Goal: Task Accomplishment & Management: Manage account settings

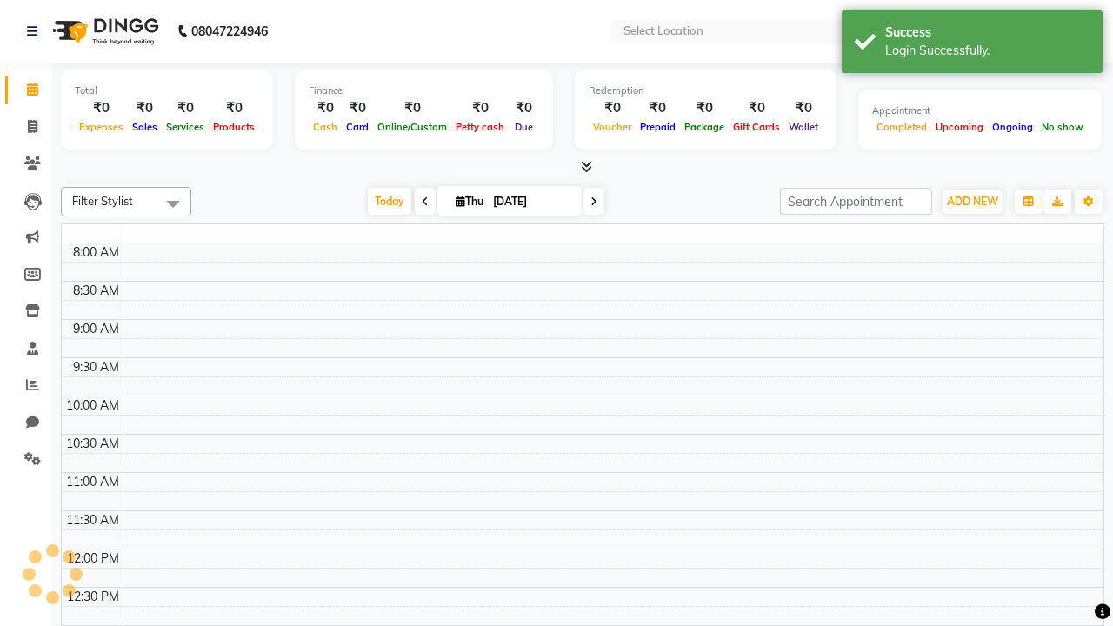
select select "en"
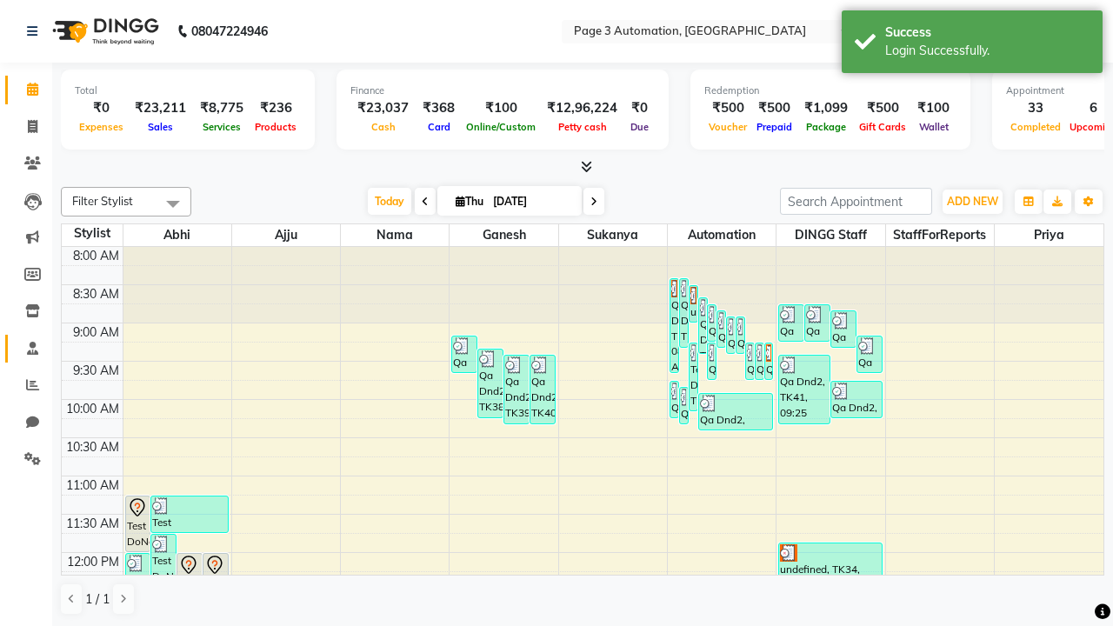
click at [26, 348] on span at bounding box center [32, 349] width 30 height 20
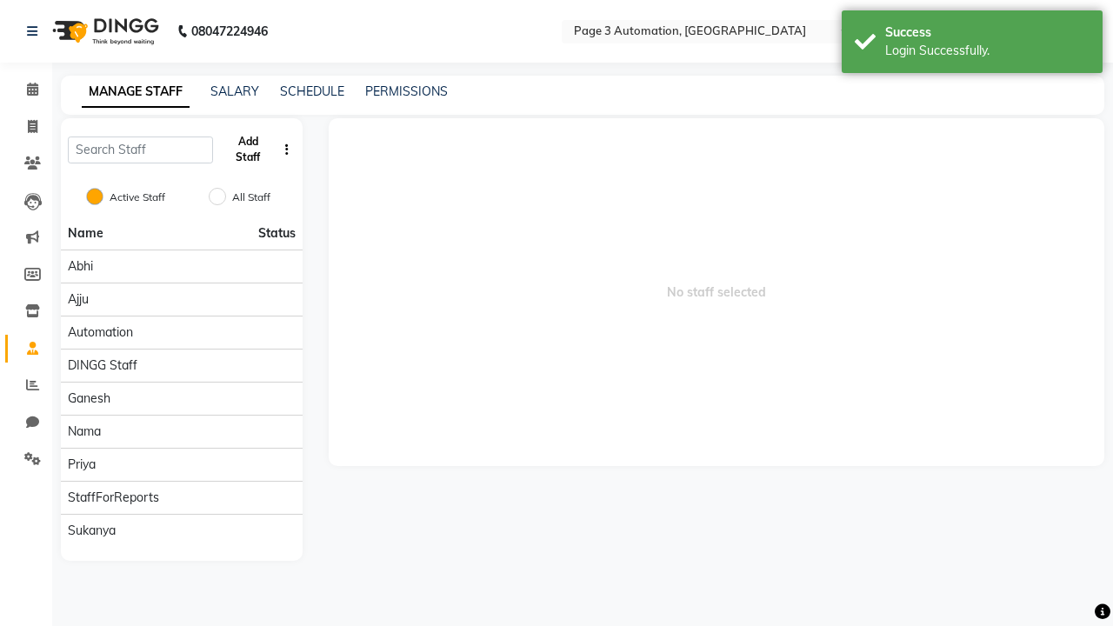
click at [248, 150] on button "Add Staff" at bounding box center [248, 149] width 57 height 45
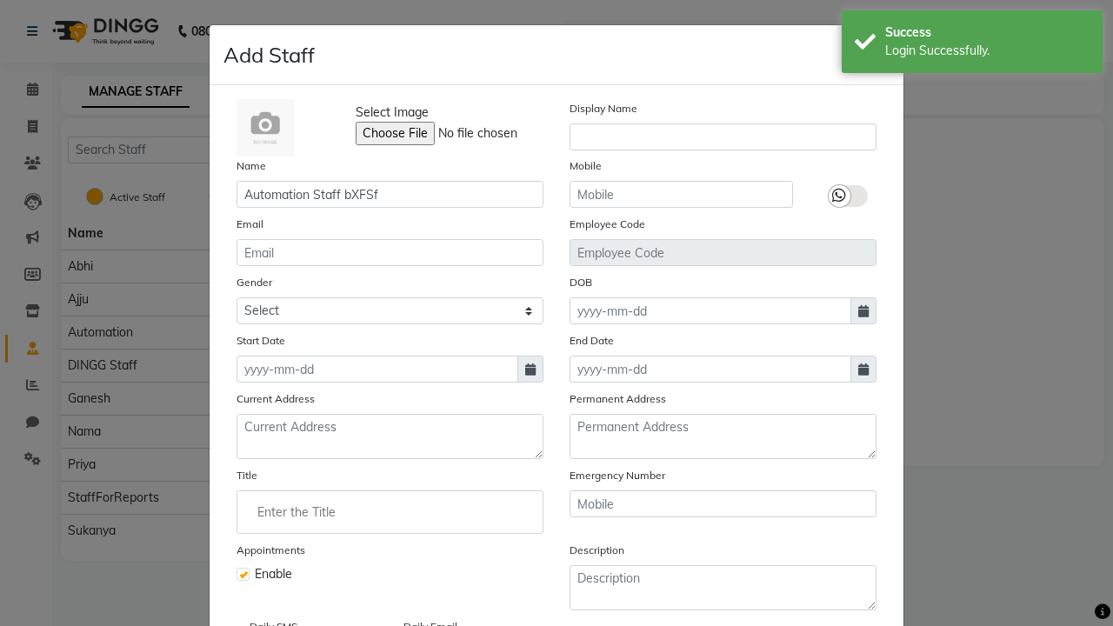
type input "Automation Staff bXFSf"
type input "9122676623"
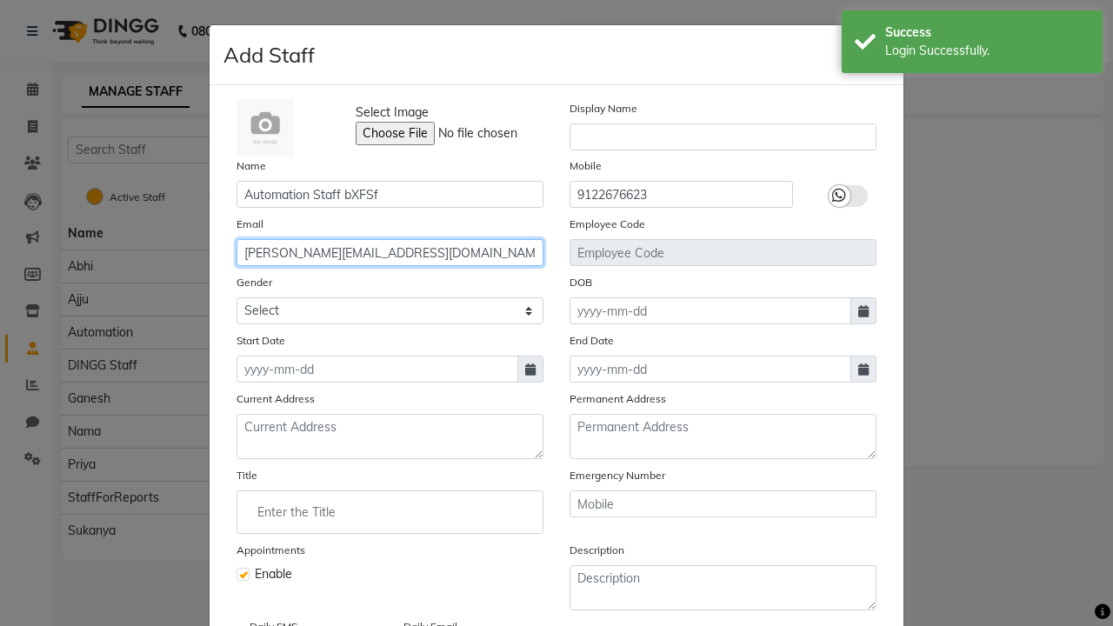
type input "[PERSON_NAME][EMAIL_ADDRESS][DOMAIN_NAME]"
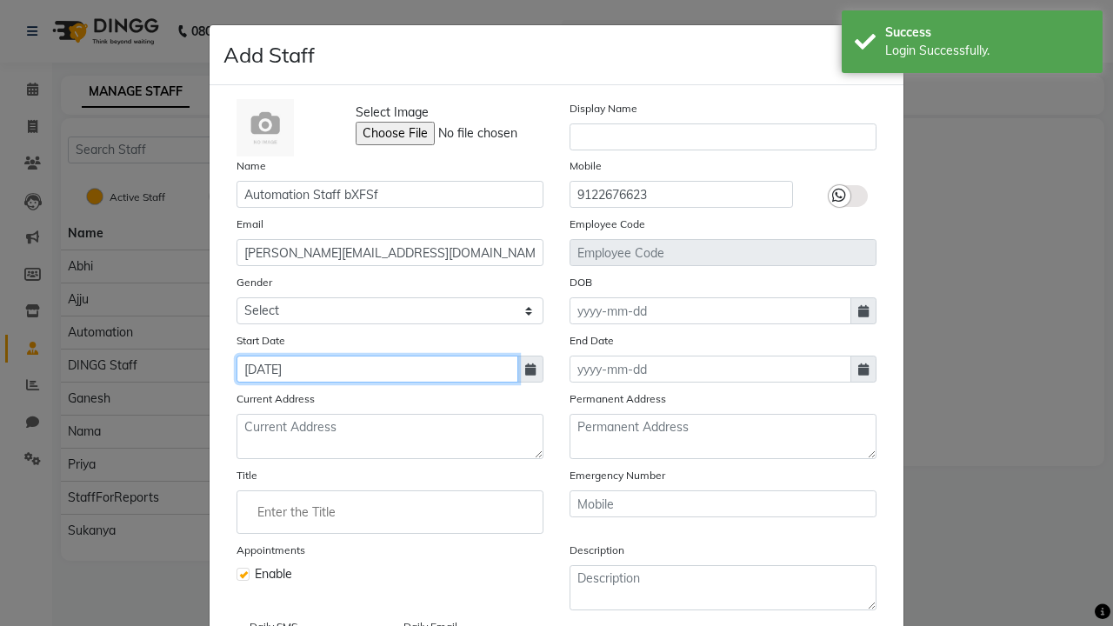
type input "[DATE]"
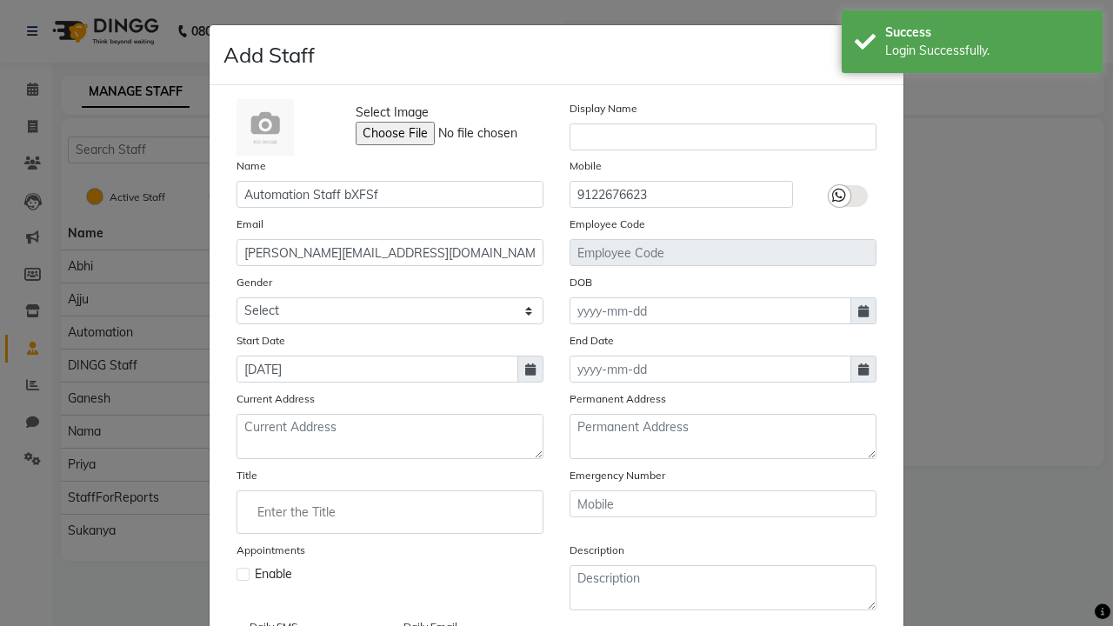
checkbox input "false"
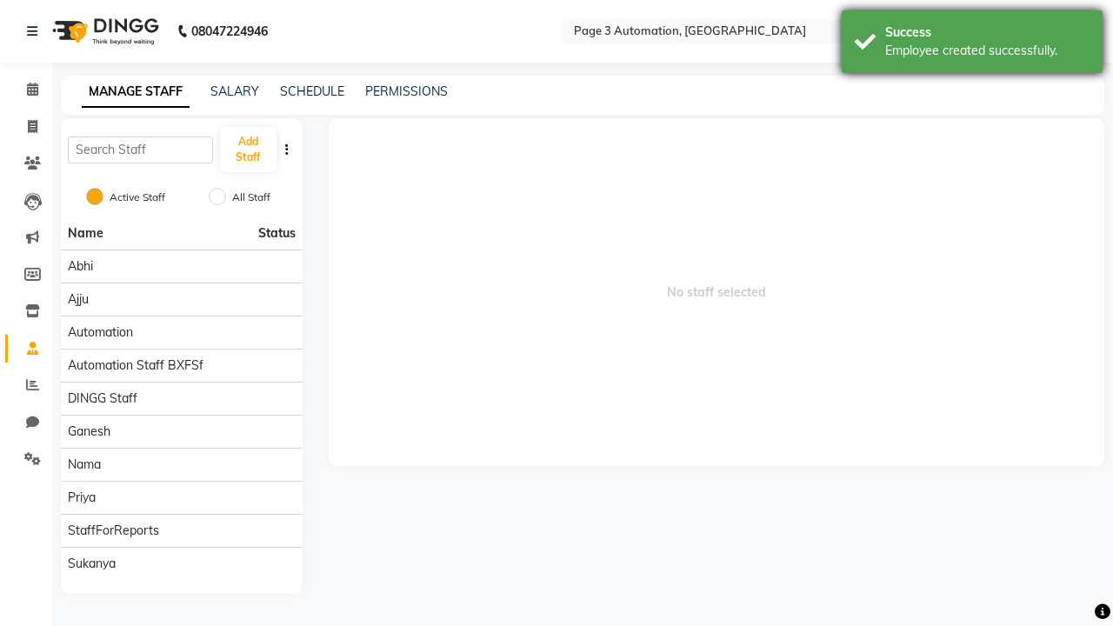
click at [972, 44] on div "Employee created successfully." at bounding box center [987, 51] width 204 height 18
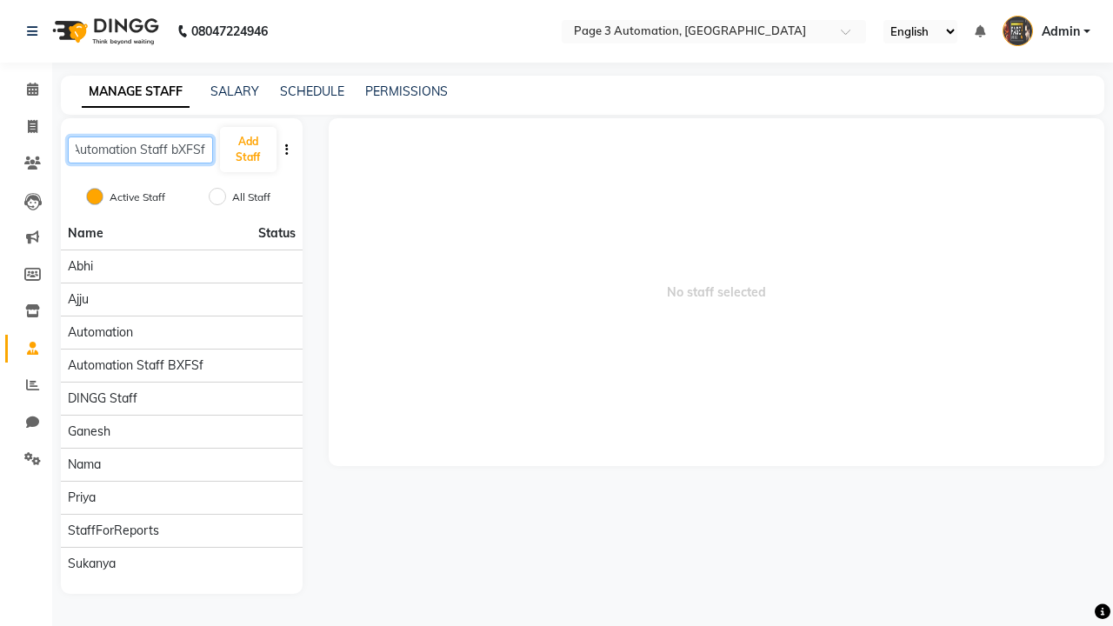
type input "Automation Staff bXFSf"
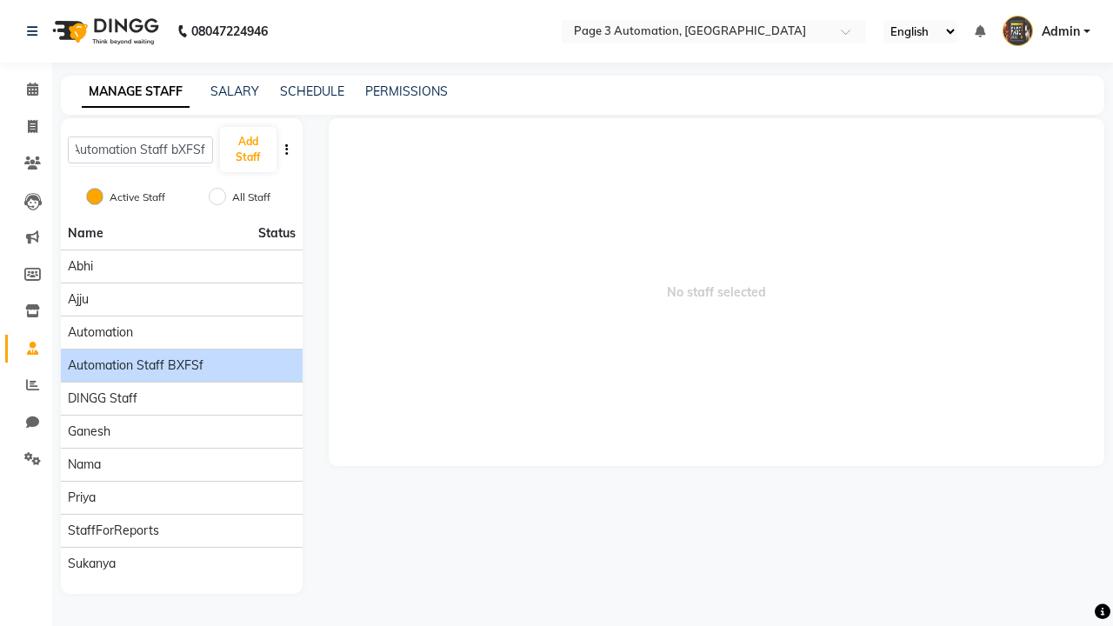
click at [181, 356] on span "Automation Staff bXFSf" at bounding box center [136, 365] width 136 height 18
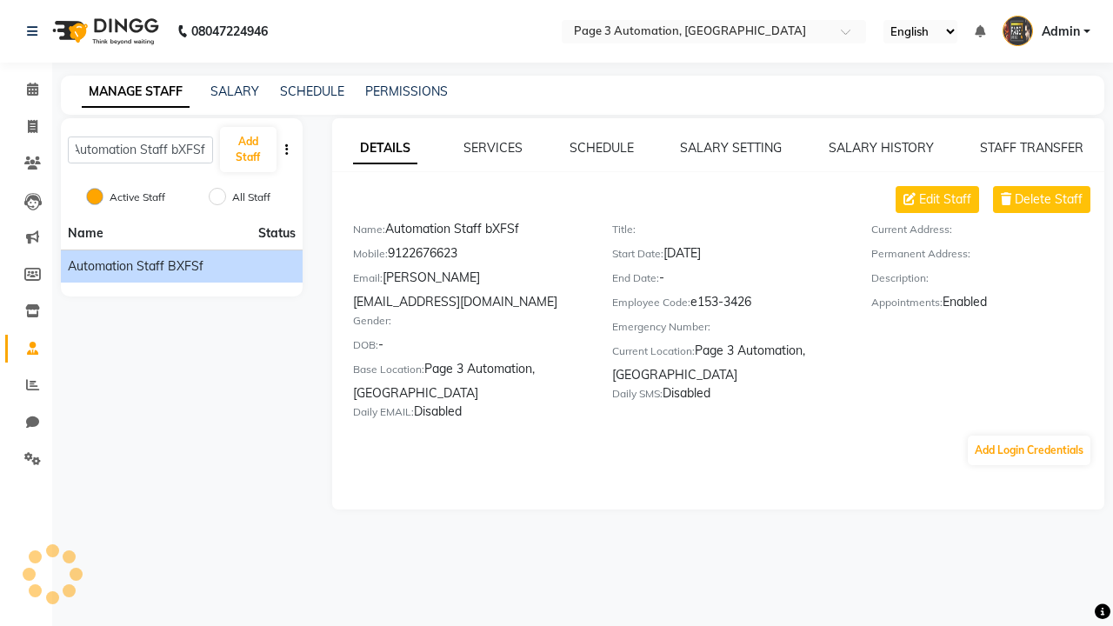
scroll to position [0, 0]
click at [601, 148] on link "SCHEDULE" at bounding box center [601, 148] width 64 height 16
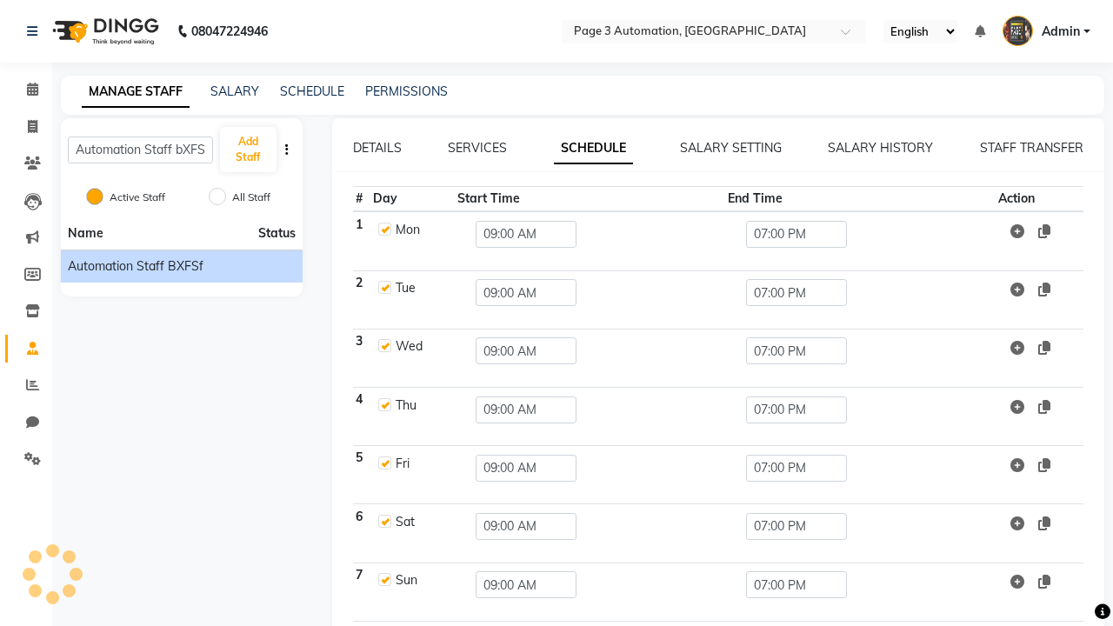
click at [593, 148] on link "SCHEDULE" at bounding box center [593, 148] width 79 height 31
click at [383, 229] on label at bounding box center [384, 229] width 13 height 13
click at [383, 229] on input "checkbox" at bounding box center [383, 228] width 11 height 11
checkbox input "false"
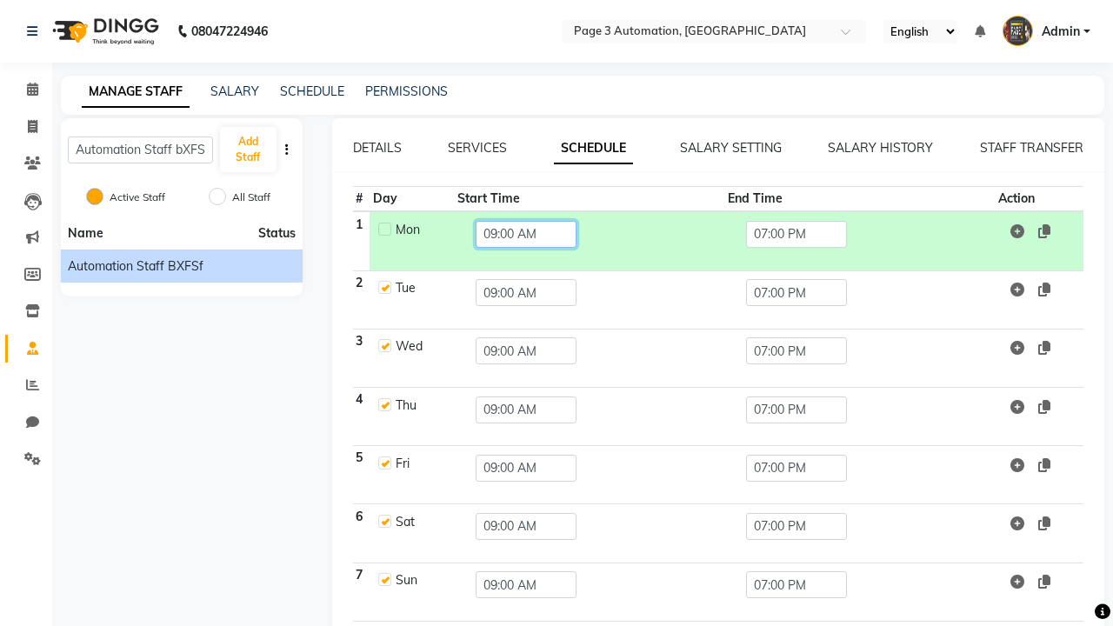
click at [522, 234] on input "09:00 AM" at bounding box center [525, 234] width 101 height 27
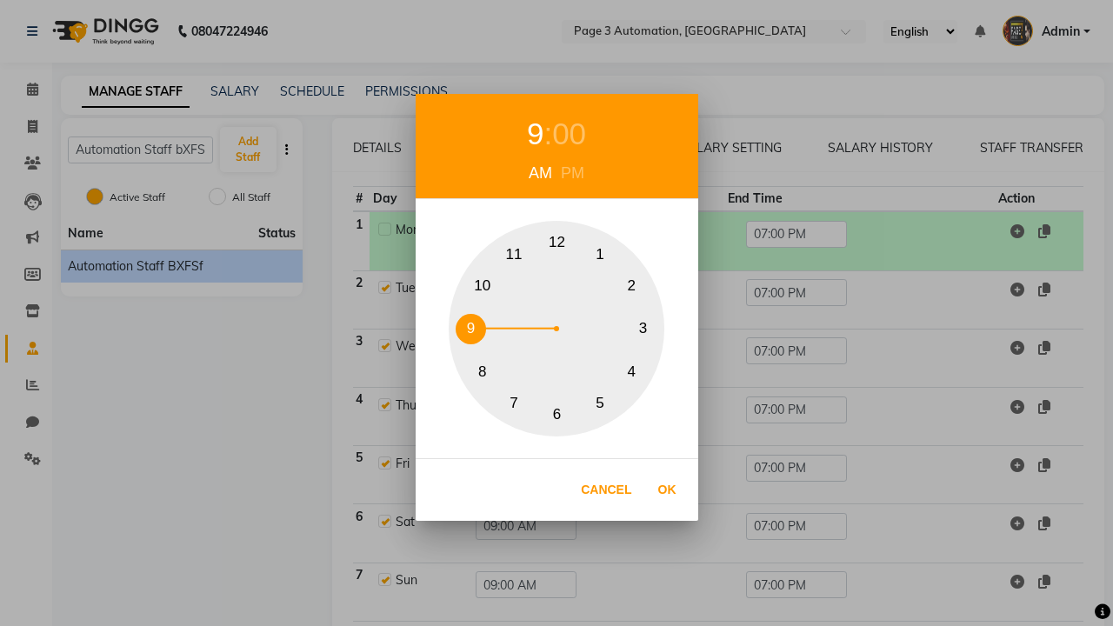
click at [535, 134] on div "9" at bounding box center [535, 134] width 17 height 46
click at [540, 173] on div "AM" at bounding box center [540, 173] width 32 height 23
click at [470, 329] on button "9" at bounding box center [470, 329] width 30 height 30
click at [667, 489] on button "Ok" at bounding box center [667, 490] width 36 height 36
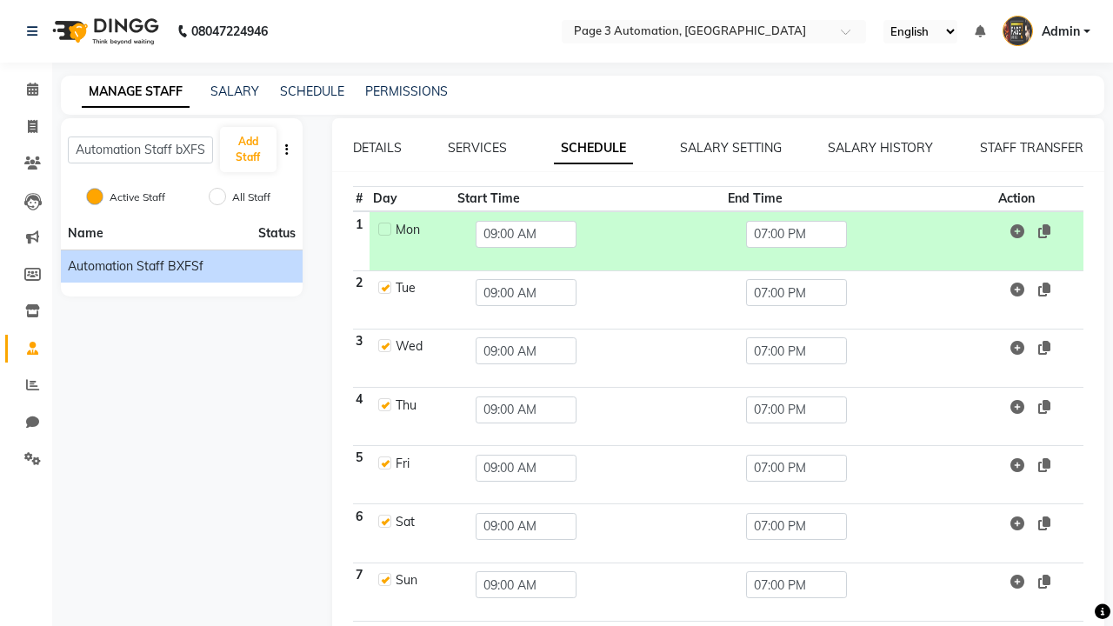
scroll to position [0, 4]
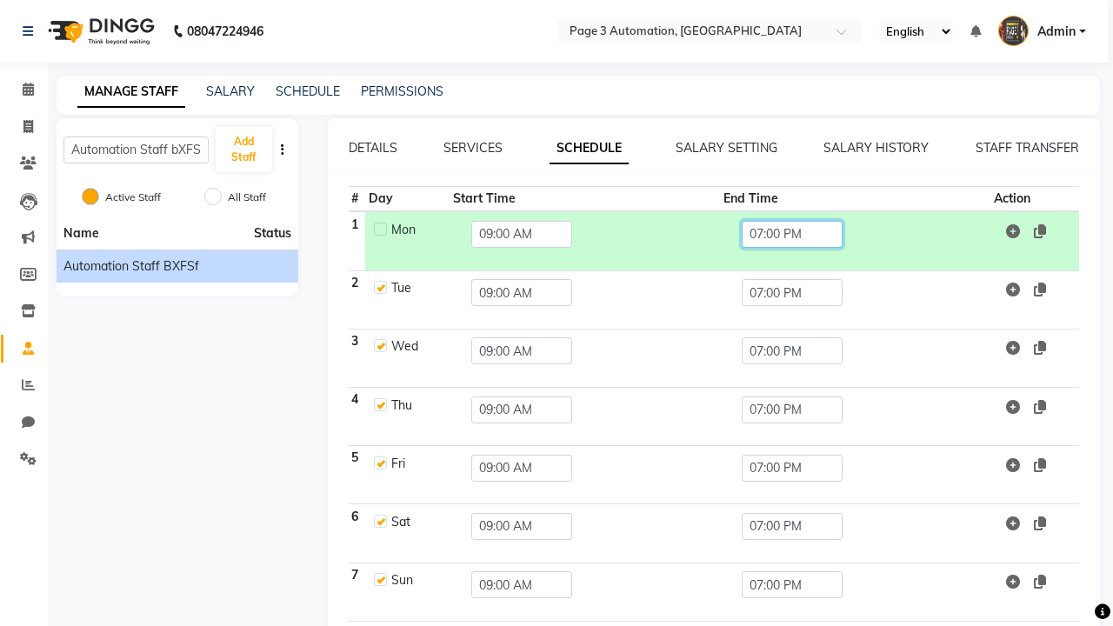
click at [793, 234] on input "07:00 PM" at bounding box center [791, 234] width 101 height 27
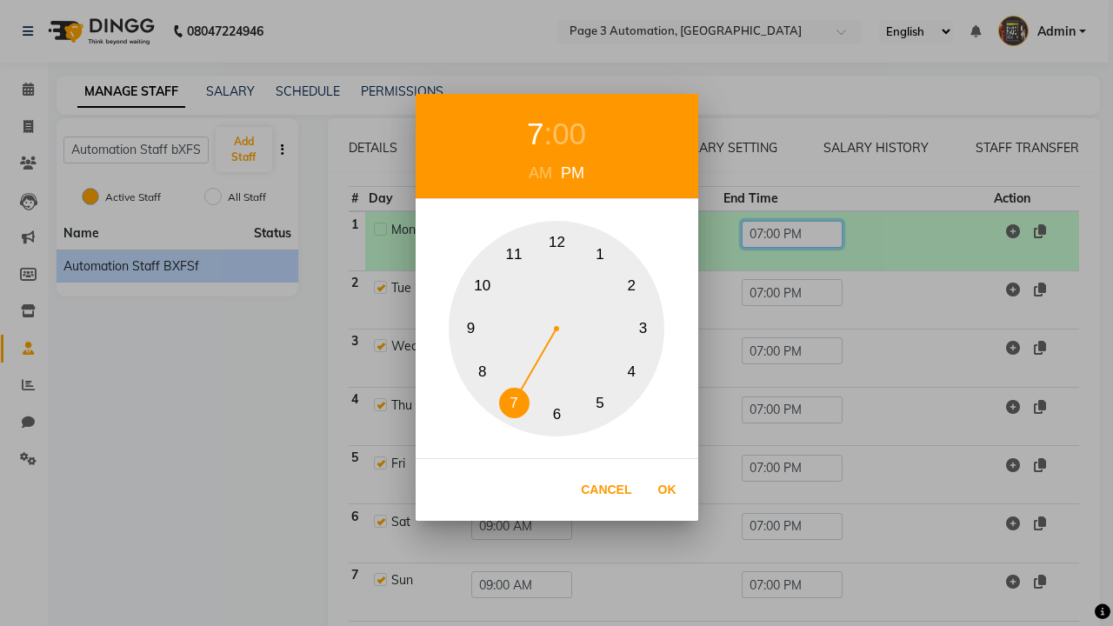
scroll to position [69, 0]
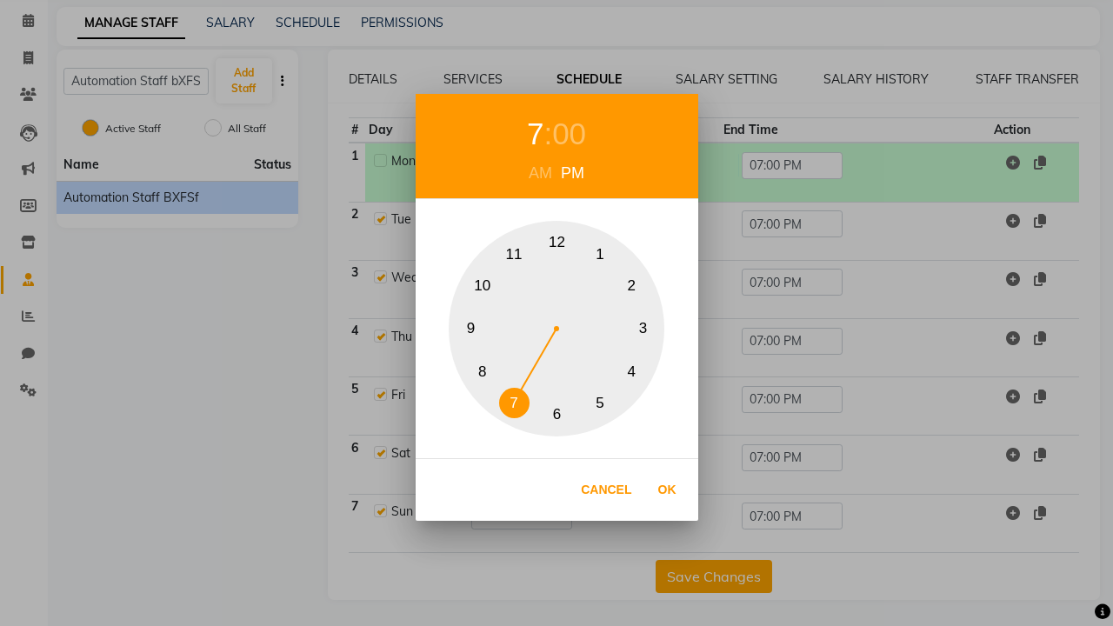
click at [535, 134] on div "7" at bounding box center [535, 134] width 17 height 46
click at [600, 402] on button "5" at bounding box center [600, 403] width 30 height 30
click at [572, 173] on div "PM" at bounding box center [572, 173] width 32 height 23
click at [568, 134] on div "00" at bounding box center [569, 134] width 34 height 46
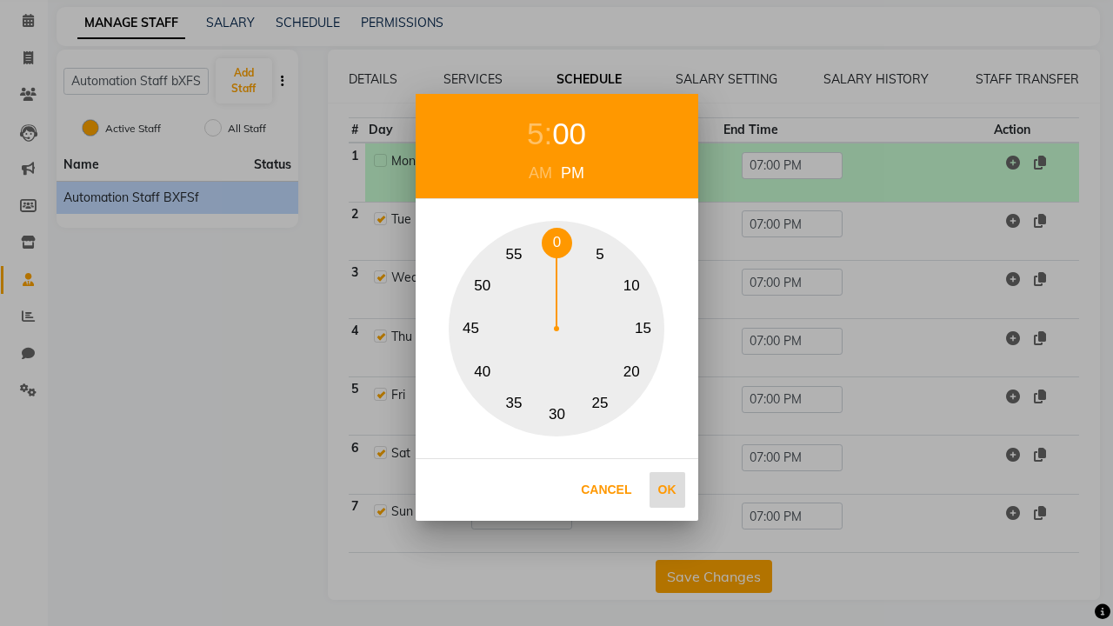
click at [642, 329] on button "15" at bounding box center [643, 329] width 30 height 30
click at [667, 489] on button "Ok" at bounding box center [667, 490] width 36 height 36
type input "05:15 PM"
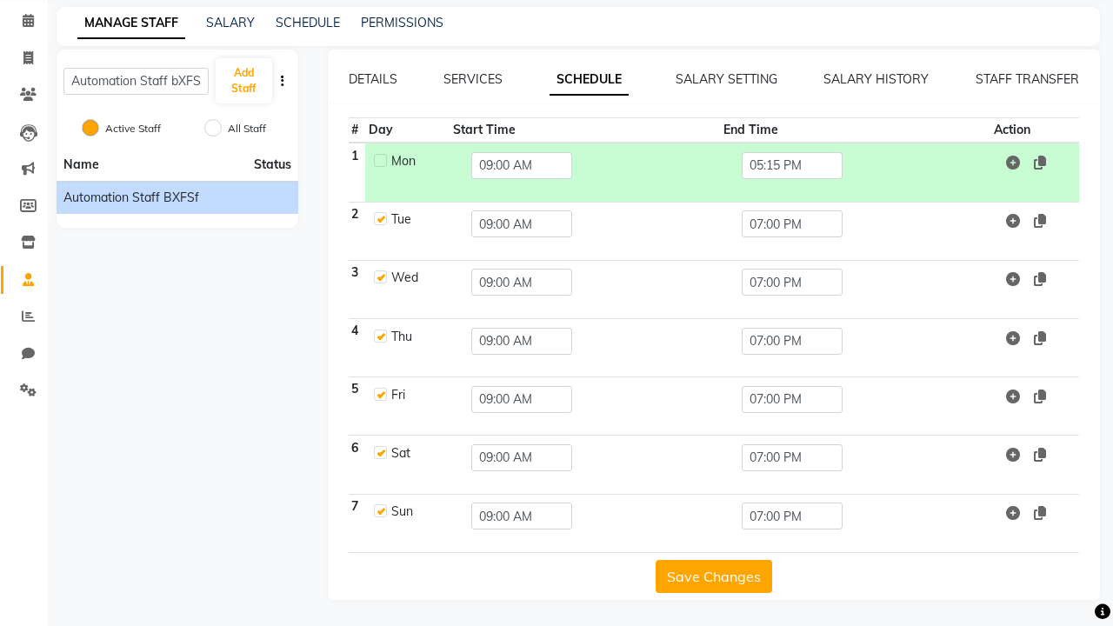
scroll to position [36, 0]
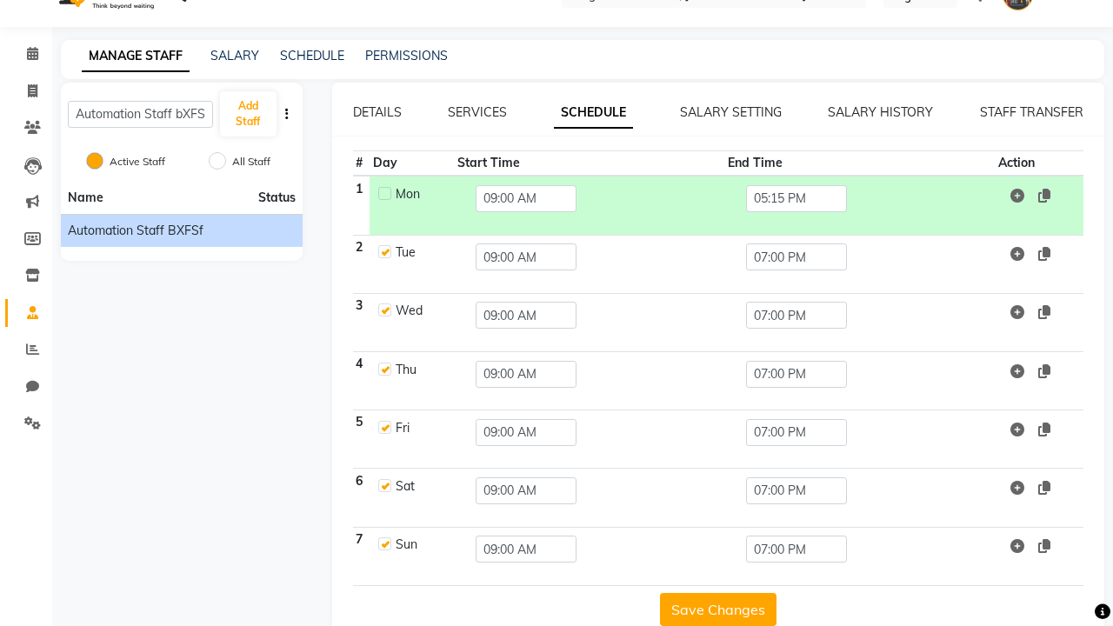
click at [713, 608] on button "Save Changes" at bounding box center [718, 609] width 116 height 33
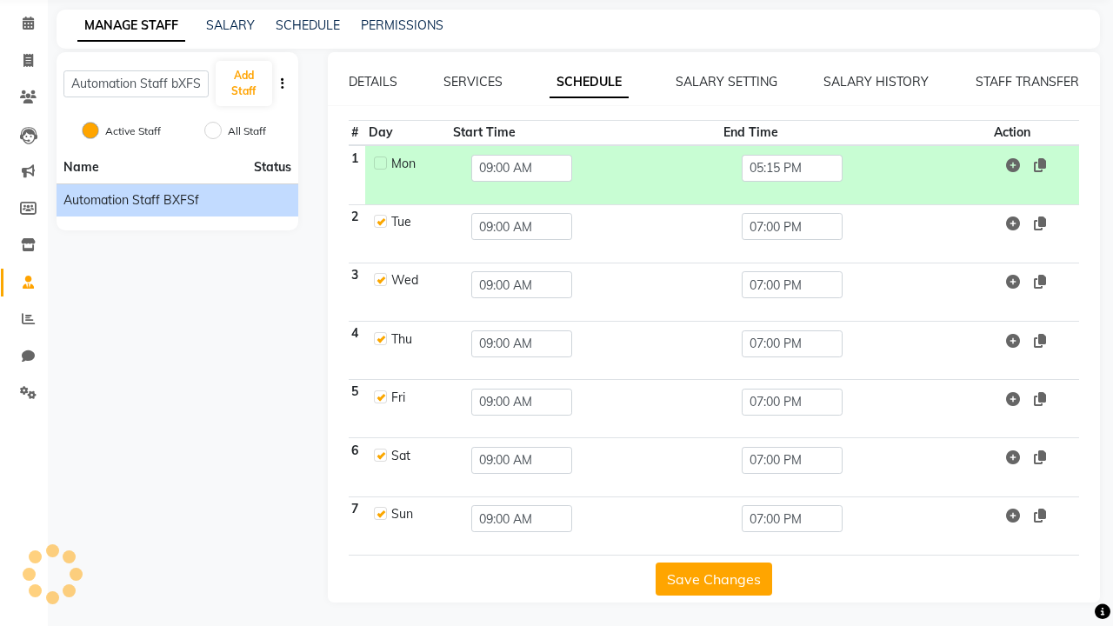
scroll to position [69, 0]
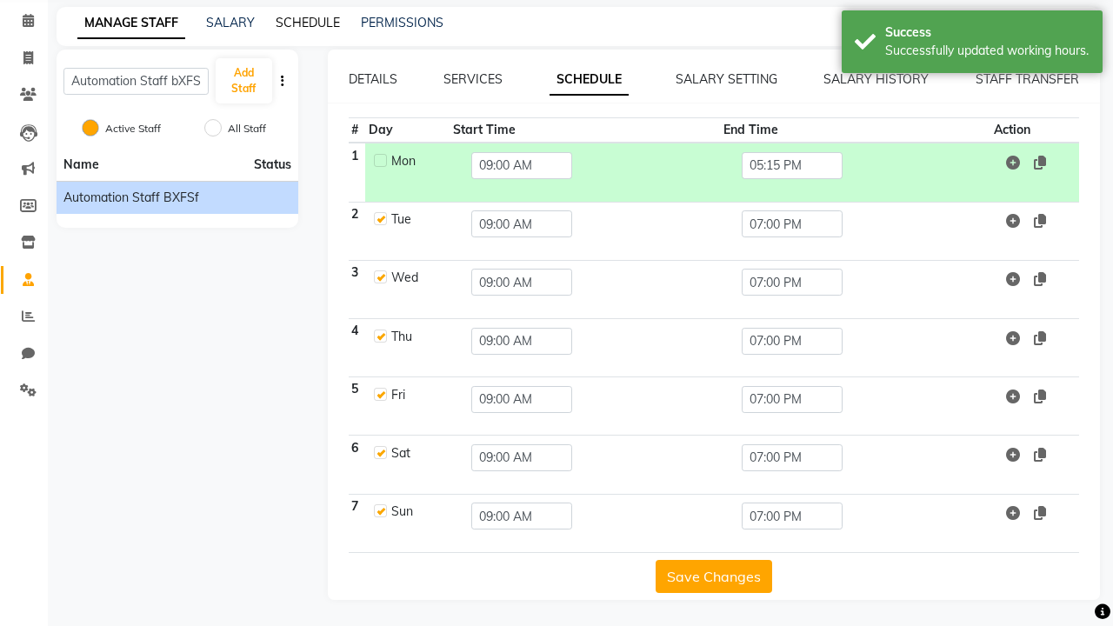
click at [308, 23] on link "SCHEDULE" at bounding box center [308, 23] width 64 height 16
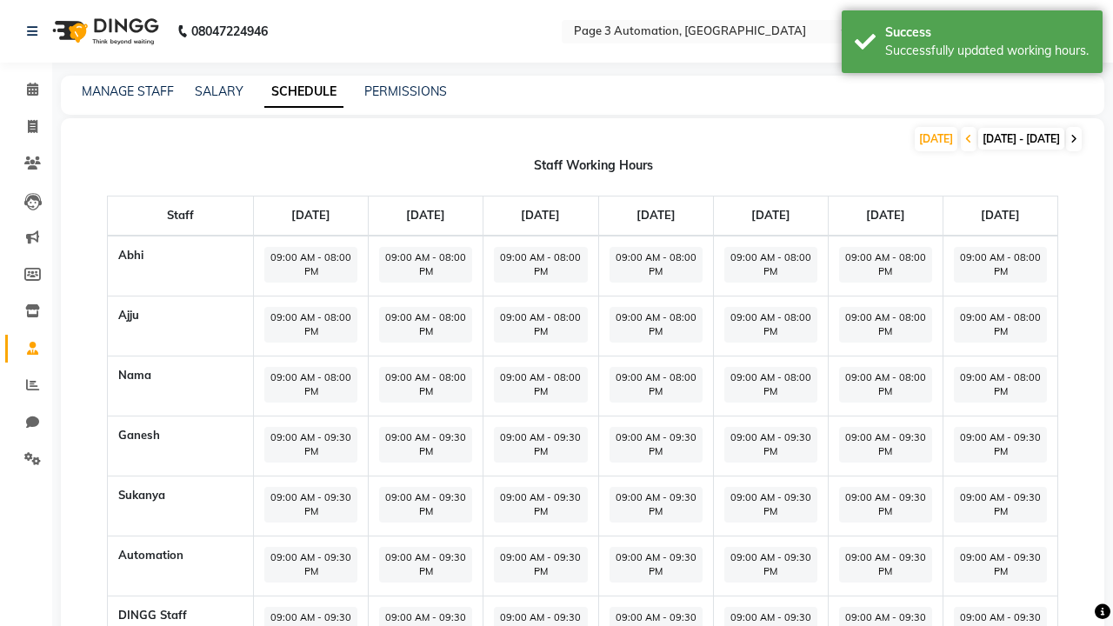
click at [1074, 139] on icon at bounding box center [1073, 139] width 7 height 10
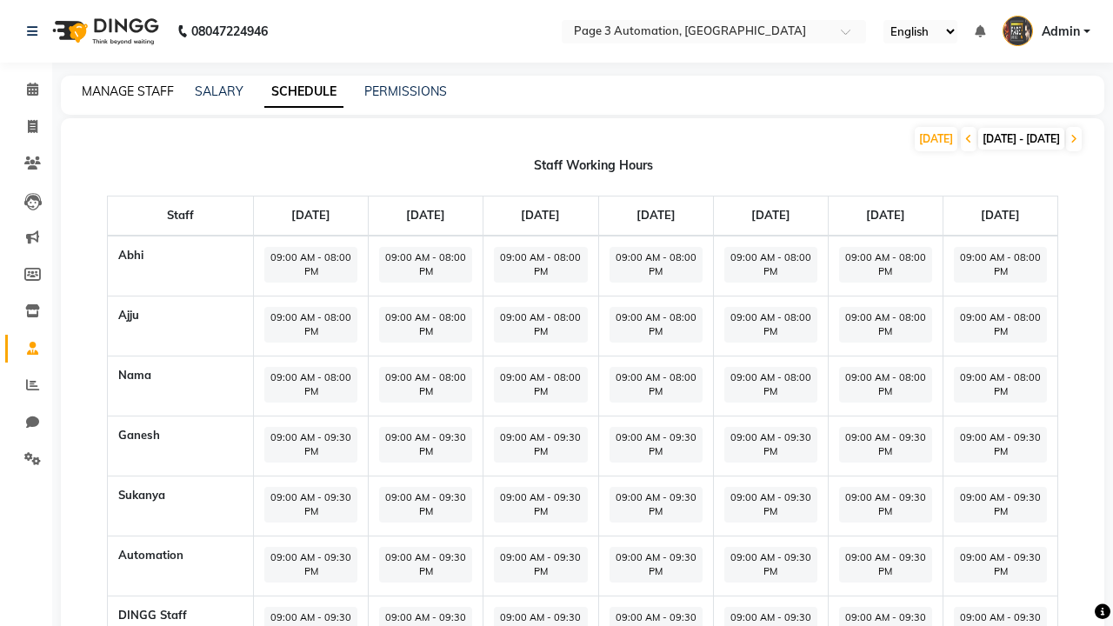
click at [128, 91] on link "MANAGE STAFF" at bounding box center [128, 91] width 92 height 16
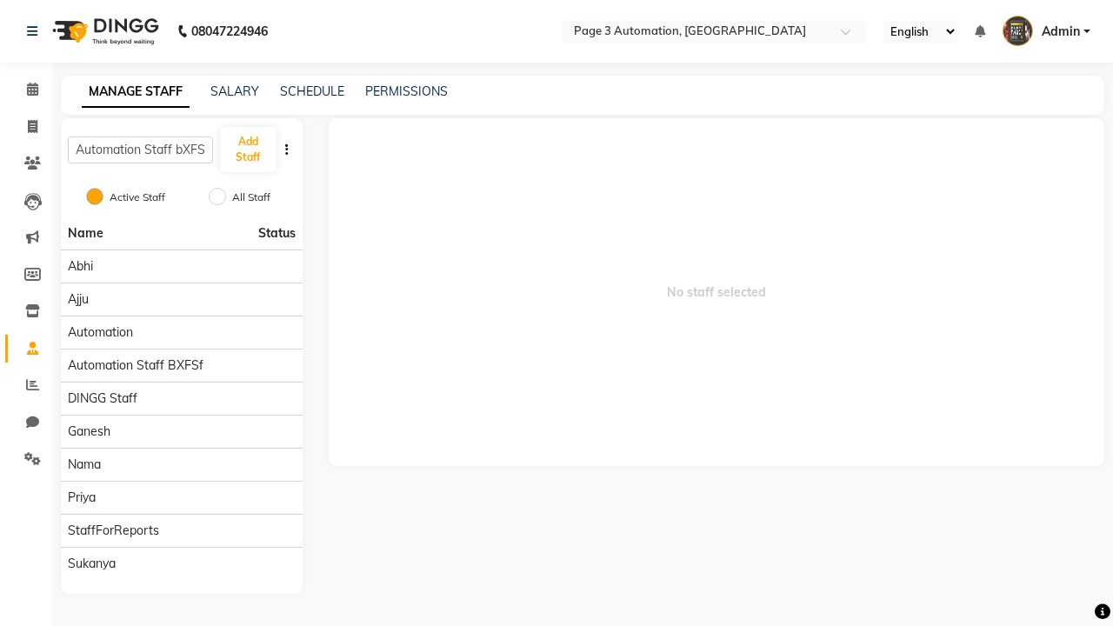
scroll to position [0, 4]
type input "Automation Staff bXFSf"
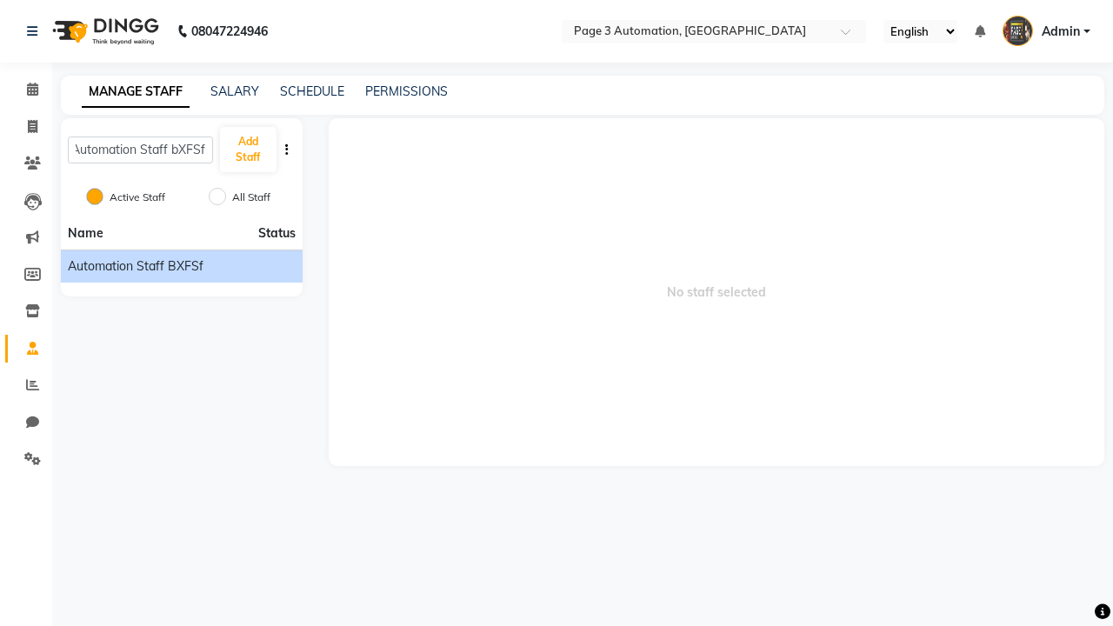
click at [181, 266] on span "Automation Staff bXFSf" at bounding box center [136, 266] width 136 height 18
